Goal: Information Seeking & Learning: Understand process/instructions

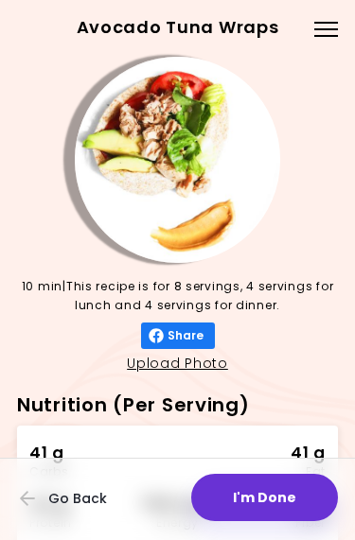
scroll to position [557, 0]
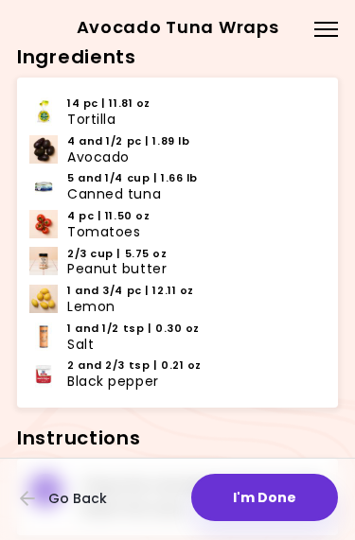
click at [65, 483] on button "Go Back" at bounding box center [76, 499] width 113 height 42
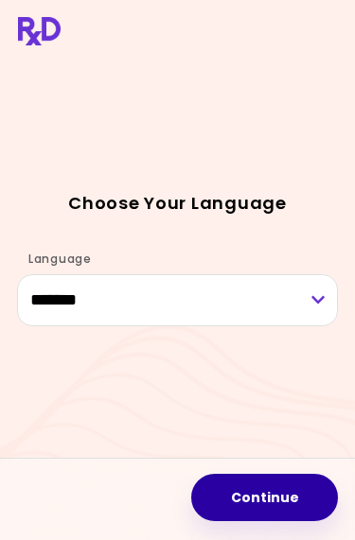
click at [282, 501] on button "Continue" at bounding box center [264, 497] width 147 height 47
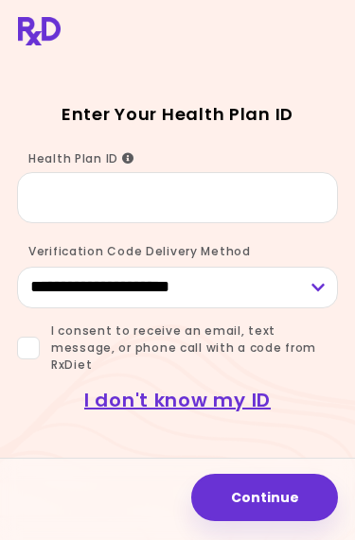
click at [282, 498] on button "Continue" at bounding box center [264, 497] width 147 height 47
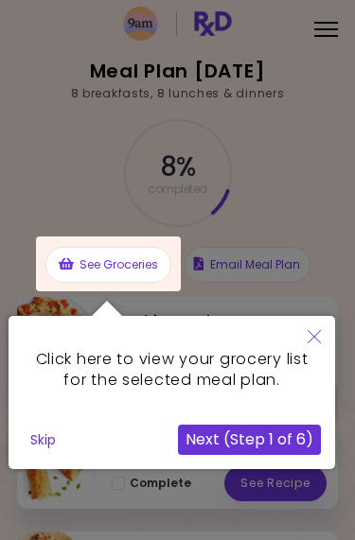
click at [330, 332] on button "Close" at bounding box center [314, 338] width 42 height 44
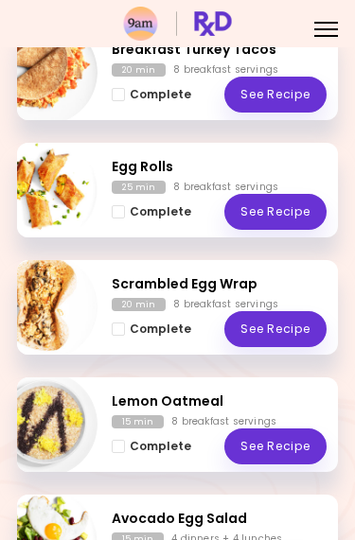
scroll to position [290, 0]
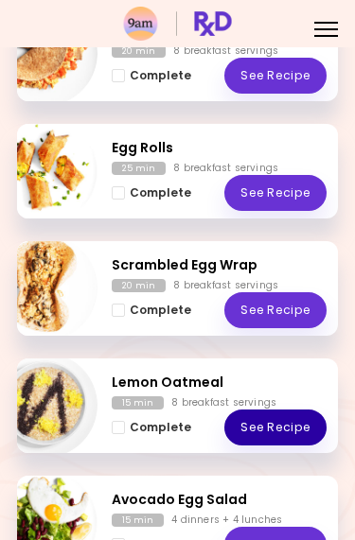
click at [290, 438] on link "See Recipe" at bounding box center [275, 427] width 102 height 36
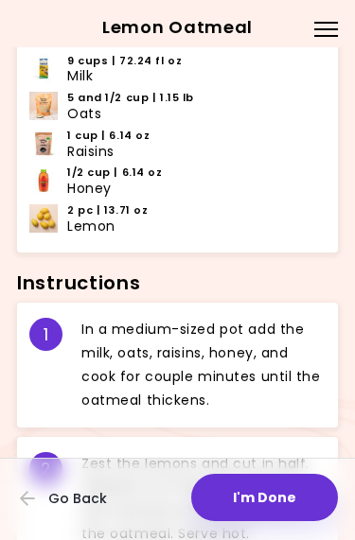
scroll to position [623, 0]
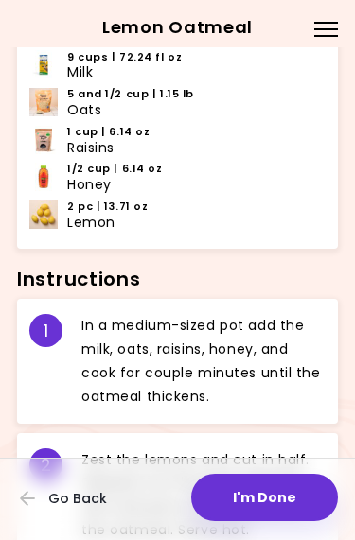
click at [305, 342] on div "I n a m e d i u m - s i z e d p o t a d d t h e m i l k , o a t s , r a i s i n…" at bounding box center [203, 361] width 244 height 94
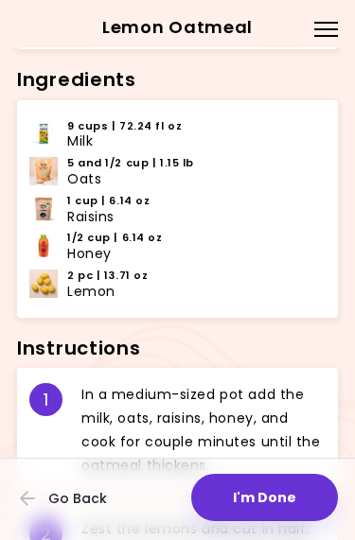
scroll to position [556, 0]
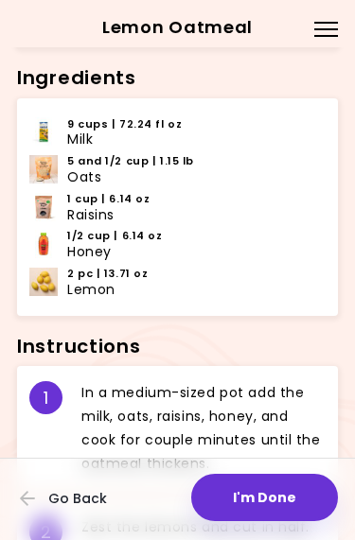
click at [87, 443] on div "I n a m e d i u m - s i z e d p o t a d d t h e m i l k , o a t s , r a i s i n…" at bounding box center [203, 428] width 244 height 94
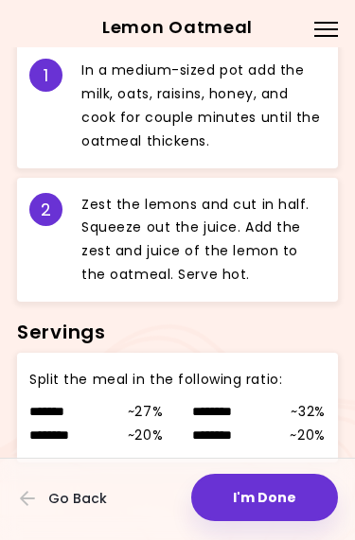
scroll to position [877, 0]
